Goal: Task Accomplishment & Management: Manage account settings

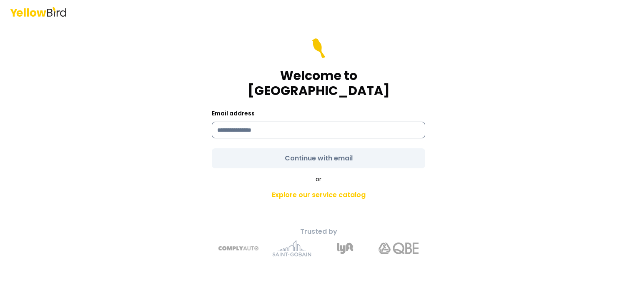
click at [333, 123] on input at bounding box center [318, 130] width 213 height 17
type input "**********"
click at [315, 150] on form "**********" at bounding box center [318, 103] width 213 height 130
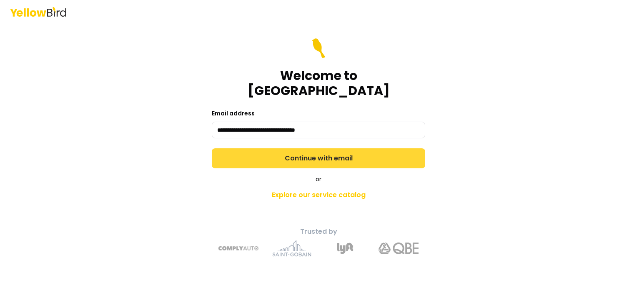
click at [346, 153] on button "Continue with email" at bounding box center [318, 158] width 213 height 20
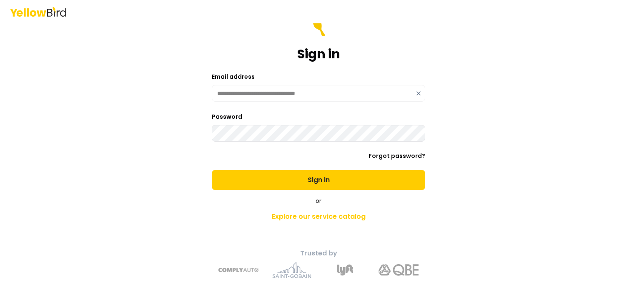
click at [212, 170] on button "Sign in" at bounding box center [318, 180] width 213 height 20
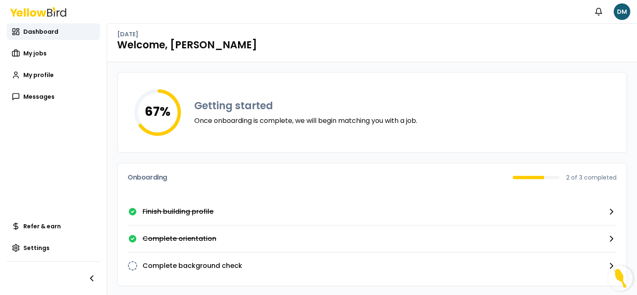
scroll to position [4, 0]
click at [183, 265] on p "Complete background check" at bounding box center [193, 266] width 100 height 10
click at [48, 52] on link "My jobs" at bounding box center [53, 53] width 93 height 17
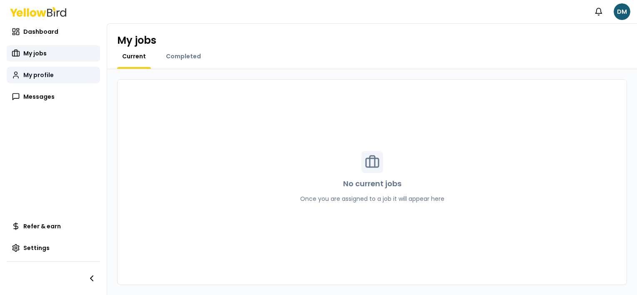
click at [55, 80] on link "My profile" at bounding box center [53, 75] width 93 height 17
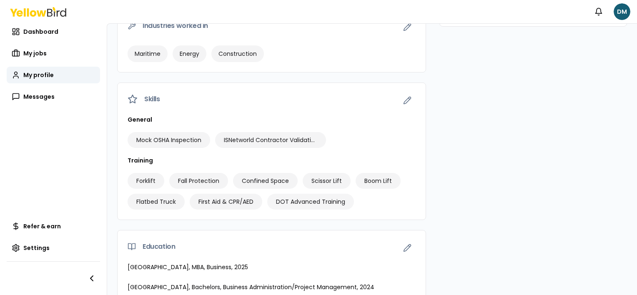
scroll to position [311, 0]
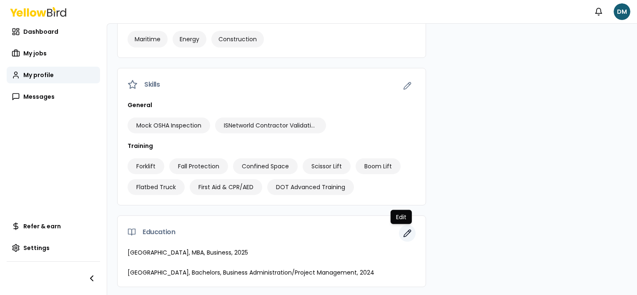
click at [408, 231] on icon "button" at bounding box center [408, 231] width 1 height 1
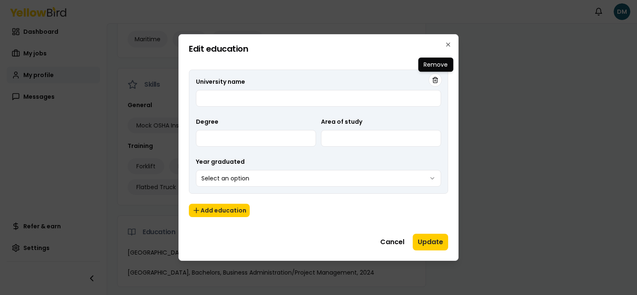
click at [434, 85] on button "button" at bounding box center [435, 79] width 13 height 13
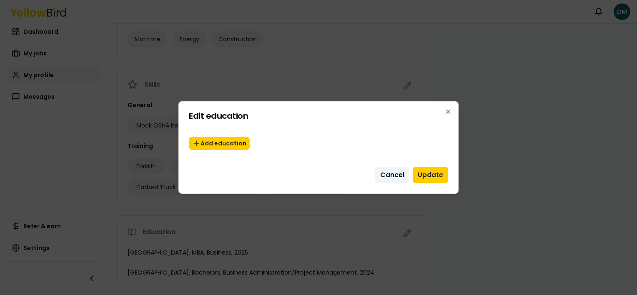
click at [402, 177] on button "Cancel" at bounding box center [392, 175] width 34 height 17
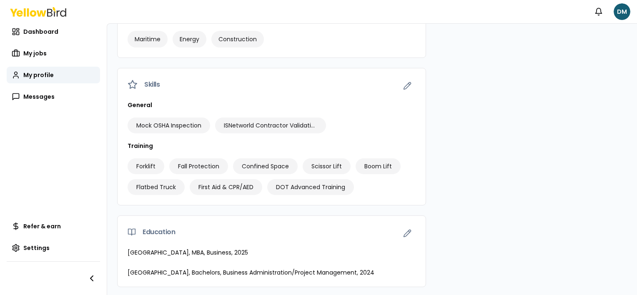
click at [538, 147] on div "Contact Email [EMAIL_ADDRESS][DOMAIN_NAME] Work phone [PHONE_NUMBER] Address [S…" at bounding box center [533, 35] width 188 height 504
